Goal: Information Seeking & Learning: Find specific fact

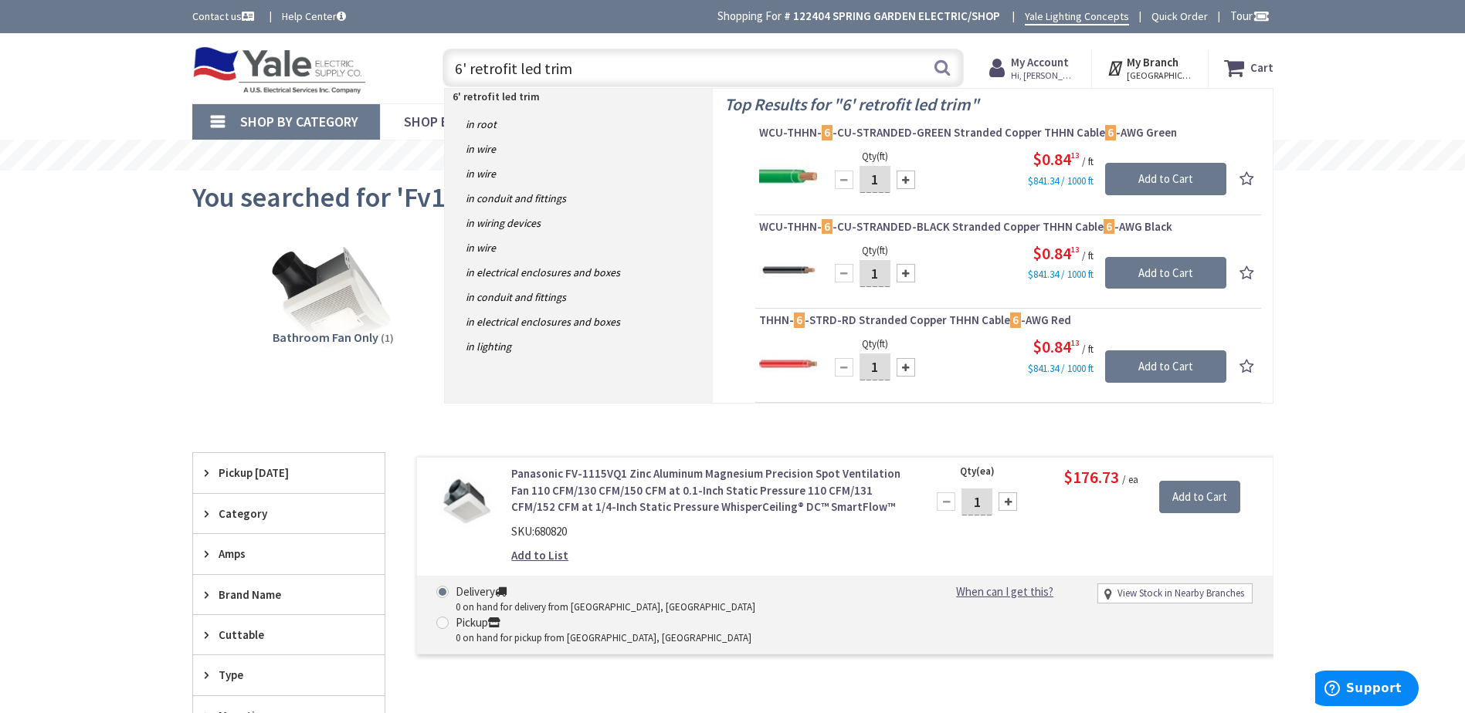
type input "6' retrofit led trims"
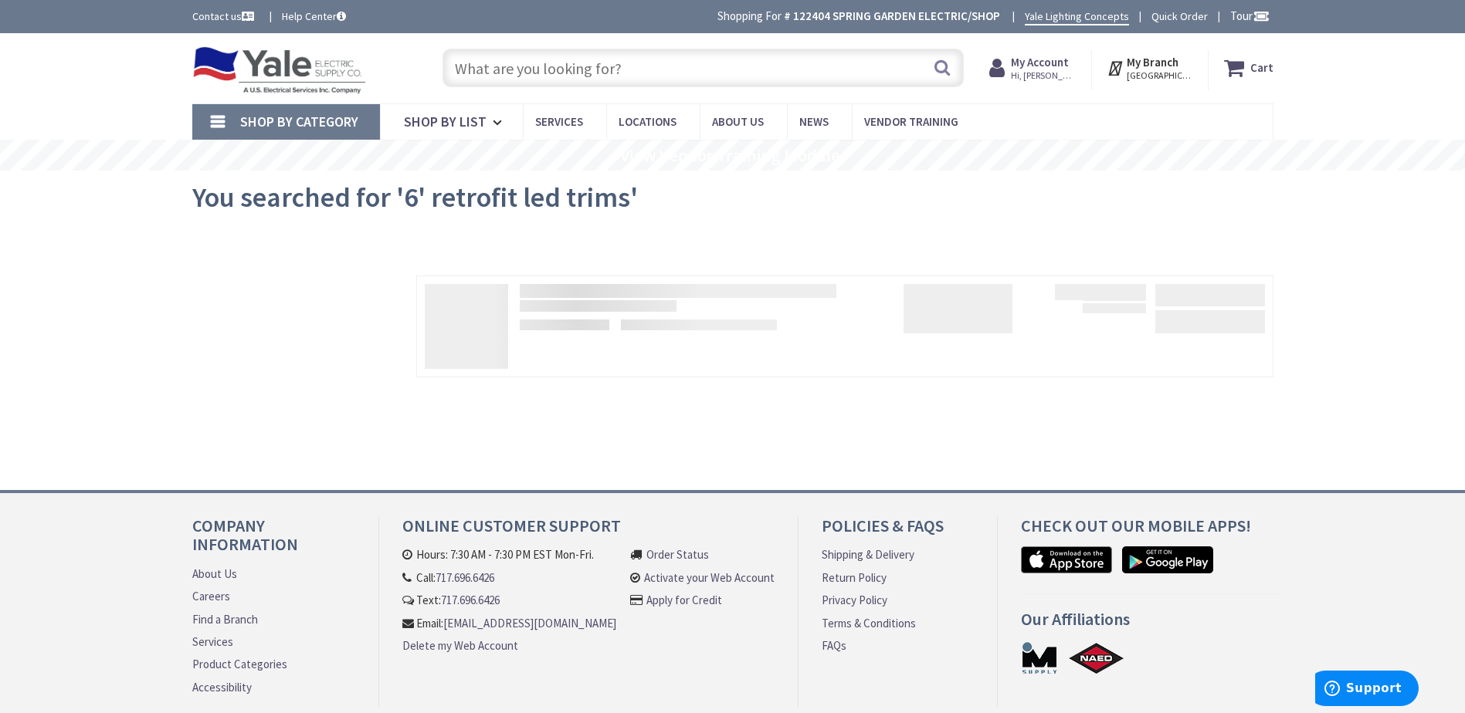
click at [521, 63] on input "text" at bounding box center [702, 68] width 521 height 39
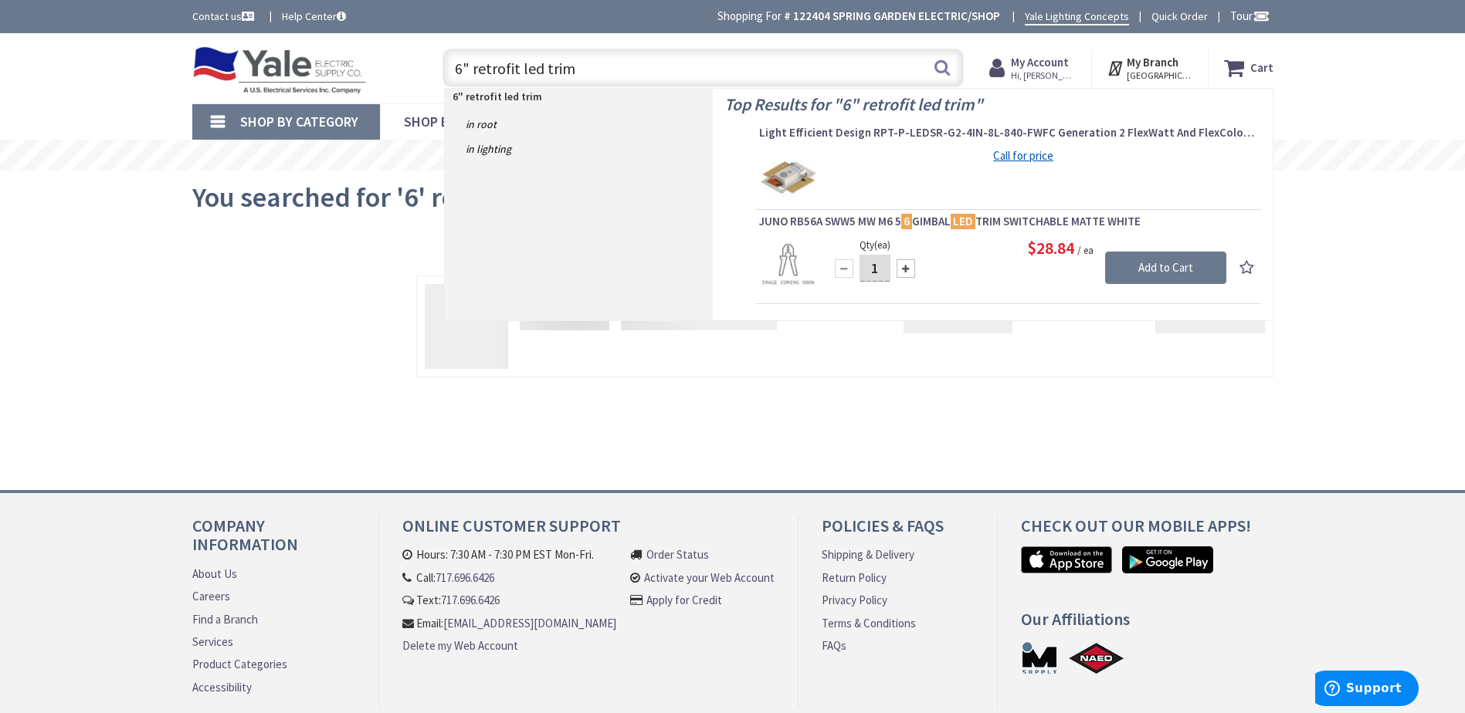
type input "6" retrofit led trims"
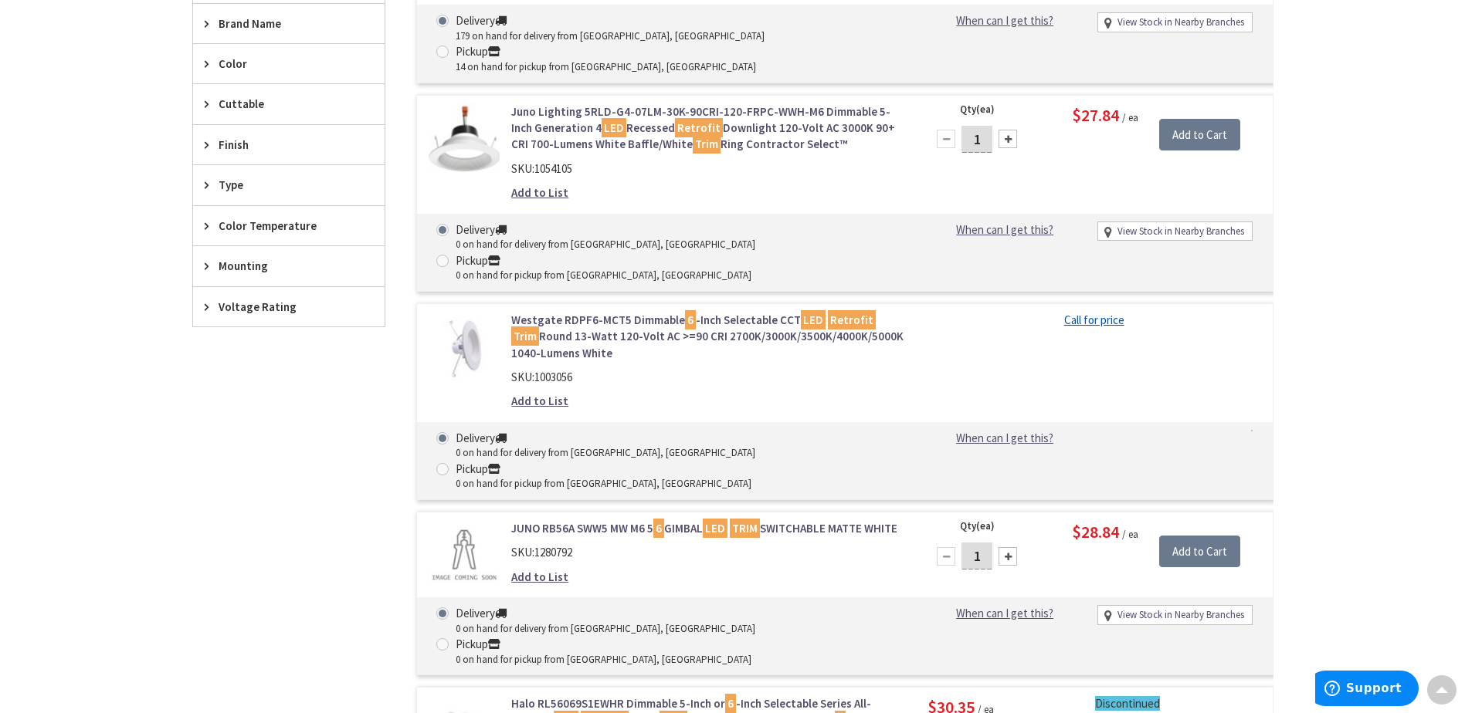
scroll to position [618, 0]
